Goal: Answer question/provide support

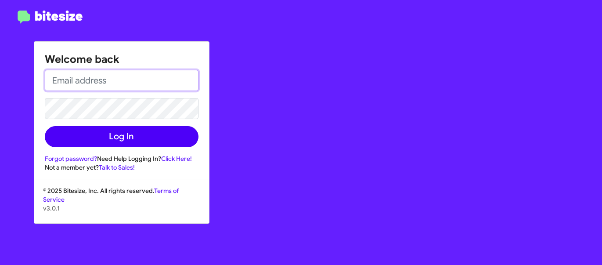
type input "[PERSON_NAME][EMAIL_ADDRESS][DOMAIN_NAME]"
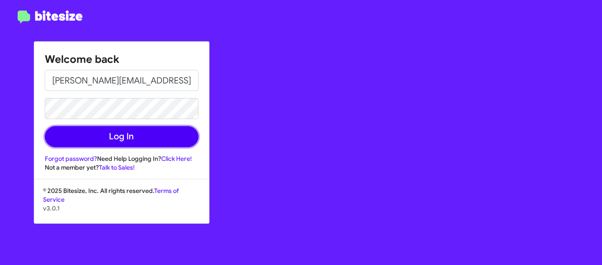
click at [90, 140] on button "Log In" at bounding box center [122, 136] width 154 height 21
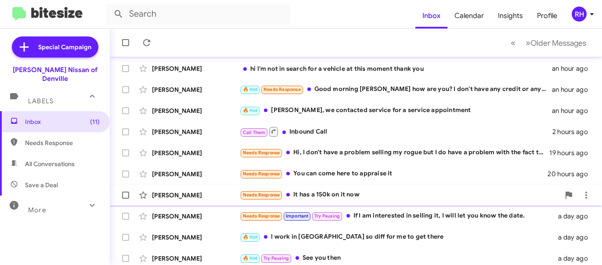
scroll to position [31, 0]
click at [348, 191] on div "Needs Response It has a 150k on it now" at bounding box center [400, 194] width 320 height 10
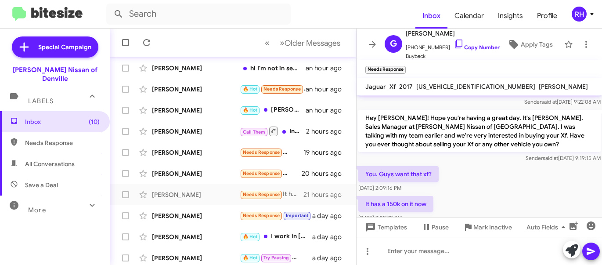
scroll to position [135, 0]
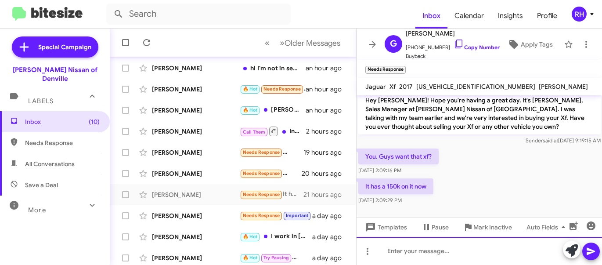
click at [401, 255] on div at bounding box center [480, 251] width 246 height 28
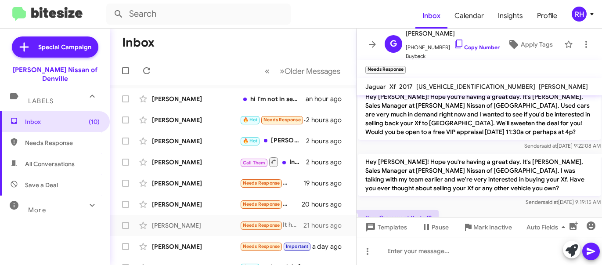
scroll to position [176, 0]
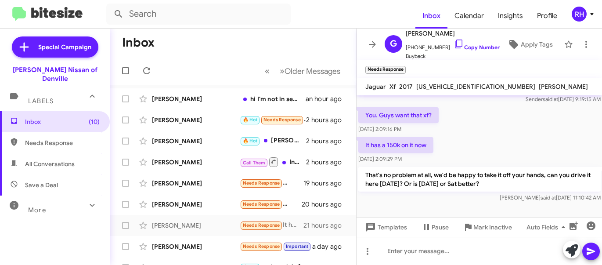
click at [576, 15] on div "RH" at bounding box center [579, 14] width 15 height 15
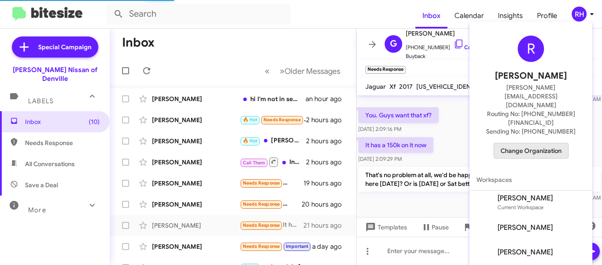
click at [558, 143] on span "Change Organization" at bounding box center [531, 150] width 61 height 15
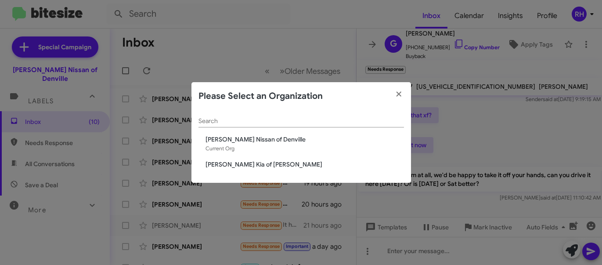
click at [285, 76] on modal-container "Please Select an Organization Search [PERSON_NAME] Nissan of [GEOGRAPHIC_DATA] …" at bounding box center [301, 132] width 602 height 265
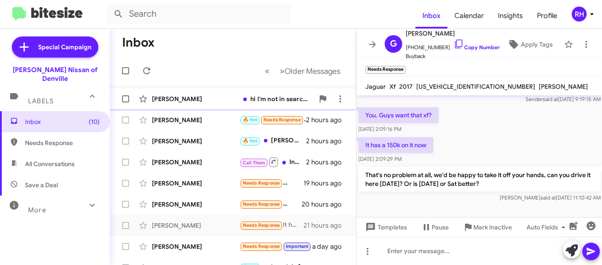
click at [205, 98] on div "[PERSON_NAME]" at bounding box center [196, 98] width 88 height 9
